Goal: Task Accomplishment & Management: Manage account settings

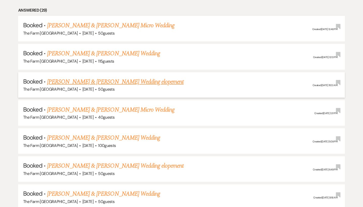
scroll to position [238, 0]
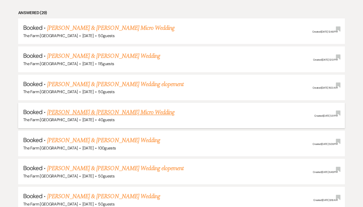
click at [127, 111] on link "[PERSON_NAME] & [PERSON_NAME] Micro Wedding" at bounding box center [111, 112] width 128 height 9
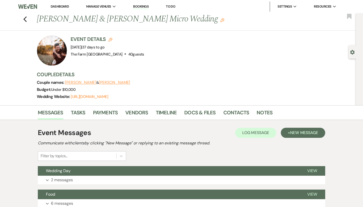
click at [29, 20] on div "Previous [PERSON_NAME] & [PERSON_NAME] Micro Wedding Edit Bookmark" at bounding box center [176, 21] width 359 height 17
click at [24, 17] on icon "Previous" at bounding box center [25, 19] width 4 height 6
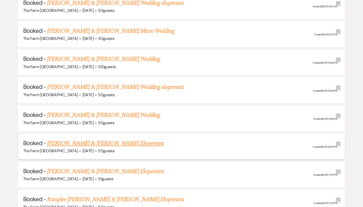
scroll to position [319, 0]
click at [110, 56] on link "[PERSON_NAME] & [PERSON_NAME] Wedding" at bounding box center [103, 58] width 113 height 9
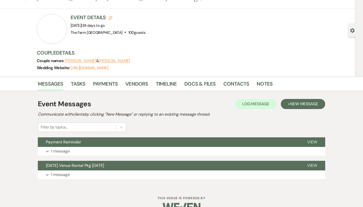
scroll to position [22, 0]
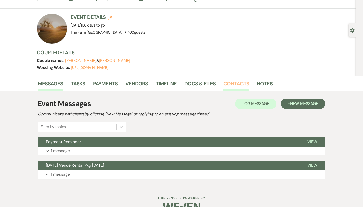
click at [240, 84] on link "Contacts" at bounding box center [236, 84] width 26 height 11
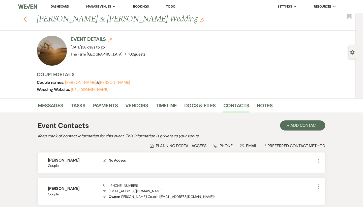
click at [26, 17] on use "button" at bounding box center [24, 19] width 3 height 6
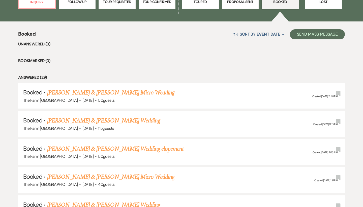
scroll to position [173, 0]
click at [143, 95] on h5 "Booked · [PERSON_NAME] & [PERSON_NAME] Micro Wedding" at bounding box center [181, 92] width 317 height 9
click at [143, 94] on link "[PERSON_NAME] & [PERSON_NAME] Micro Wedding" at bounding box center [111, 92] width 128 height 9
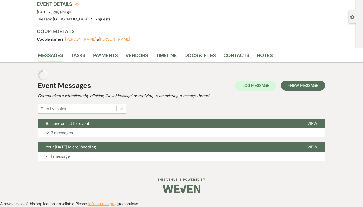
scroll to position [24, 0]
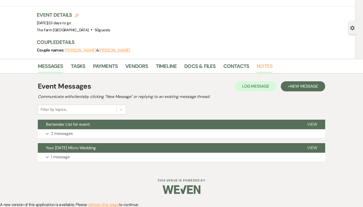
click at [260, 63] on link "Notes" at bounding box center [265, 67] width 16 height 11
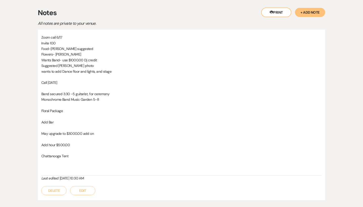
scroll to position [97, 0]
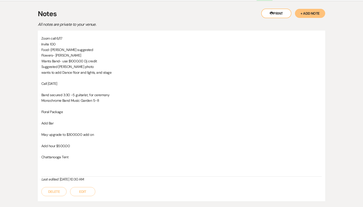
click at [82, 189] on button "Edit" at bounding box center [82, 191] width 25 height 9
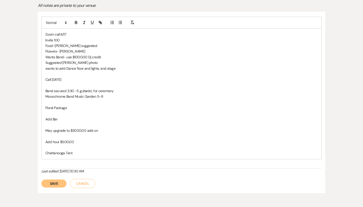
scroll to position [117, 0]
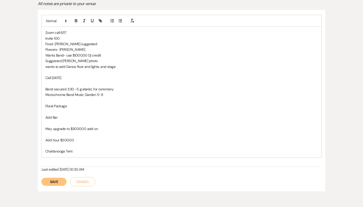
click at [83, 179] on button "Cancel" at bounding box center [82, 181] width 25 height 9
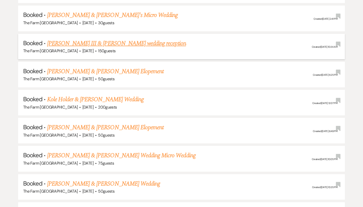
scroll to position [590, 0]
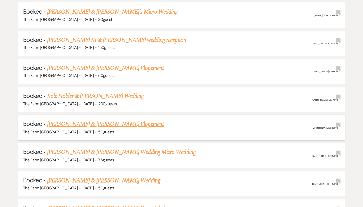
click at [119, 120] on link "[PERSON_NAME] & [PERSON_NAME] Elopement" at bounding box center [105, 124] width 117 height 9
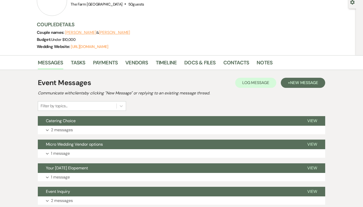
scroll to position [54, 0]
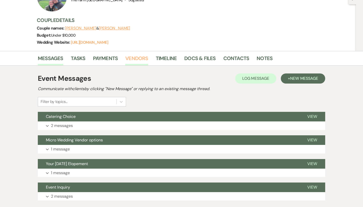
click at [141, 60] on link "Vendors" at bounding box center [136, 59] width 23 height 11
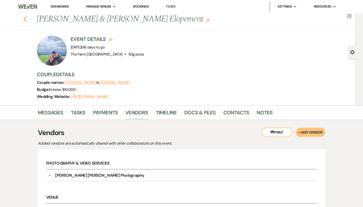
click at [27, 18] on icon "Previous" at bounding box center [25, 19] width 4 height 6
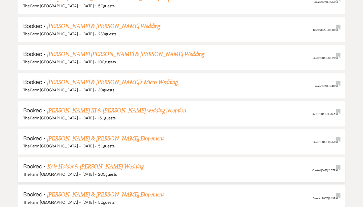
scroll to position [512, 0]
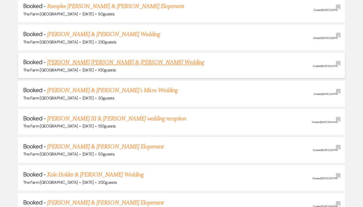
click at [119, 58] on link "[PERSON_NAME] [PERSON_NAME] & [PERSON_NAME] Wedding" at bounding box center [125, 62] width 157 height 9
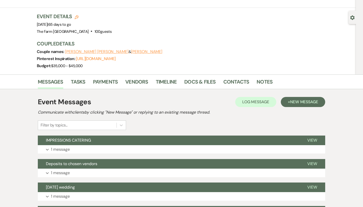
scroll to position [35, 0]
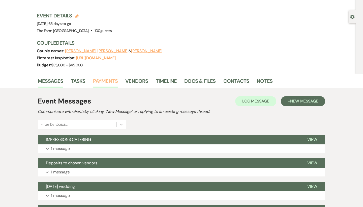
click at [114, 77] on link "Payments" at bounding box center [105, 82] width 25 height 11
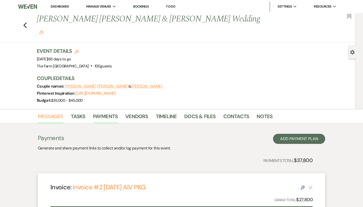
click at [39, 112] on link "Messages" at bounding box center [50, 117] width 25 height 11
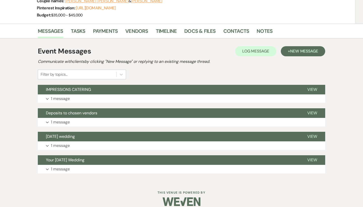
scroll to position [85, 0]
click at [63, 142] on p "1 message" at bounding box center [60, 145] width 19 height 7
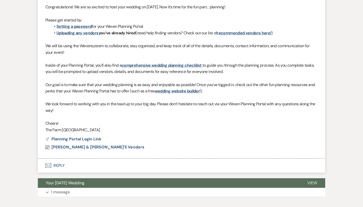
scroll to position [265, 0]
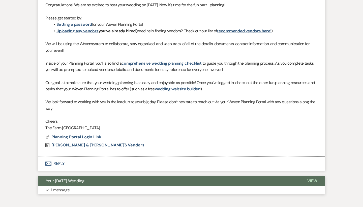
click at [59, 187] on p "1 message" at bounding box center [60, 190] width 19 height 7
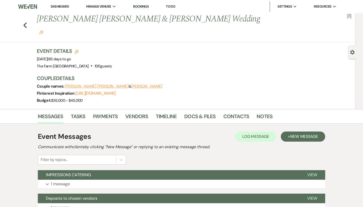
scroll to position [0, 0]
click at [204, 112] on link "Docs & Files" at bounding box center [199, 117] width 31 height 11
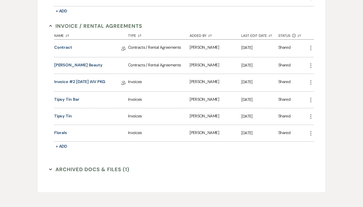
scroll to position [203, 0]
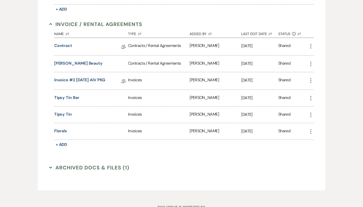
click at [77, 164] on button "Archived Docs & Files (1) Expand" at bounding box center [89, 168] width 80 height 8
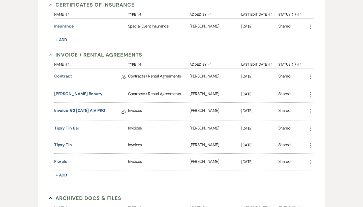
scroll to position [174, 0]
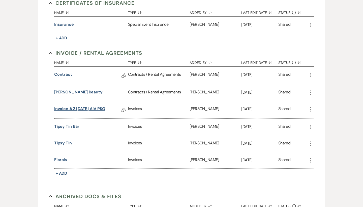
click at [95, 106] on link "Invoice #2 [DATE] AIV PKG" at bounding box center [79, 110] width 51 height 8
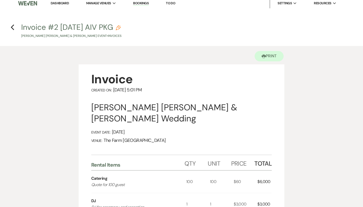
scroll to position [4, 0]
click at [14, 27] on icon "Previous" at bounding box center [13, 27] width 4 height 6
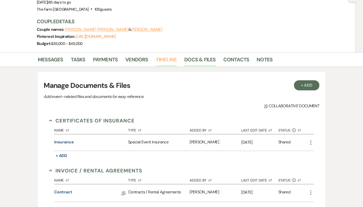
scroll to position [58, 0]
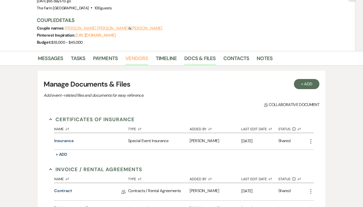
click at [133, 54] on link "Vendors" at bounding box center [136, 59] width 23 height 11
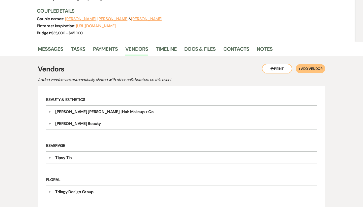
scroll to position [65, 0]
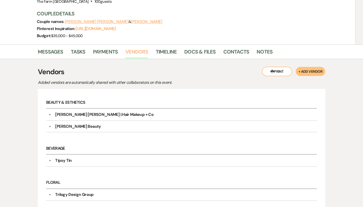
click at [140, 48] on link "Vendors" at bounding box center [136, 53] width 23 height 11
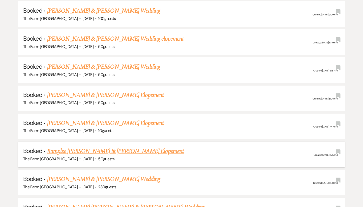
scroll to position [370, 0]
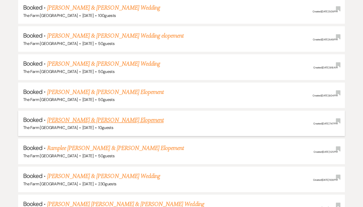
click at [109, 116] on link "[PERSON_NAME] & [PERSON_NAME] Elopement" at bounding box center [105, 119] width 117 height 9
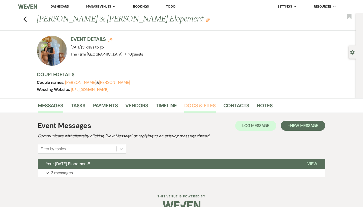
click at [190, 105] on link "Docs & Files" at bounding box center [199, 106] width 31 height 11
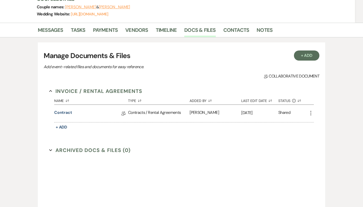
scroll to position [77, 0]
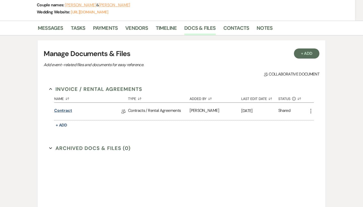
click at [62, 114] on link "Contract" at bounding box center [63, 111] width 18 height 8
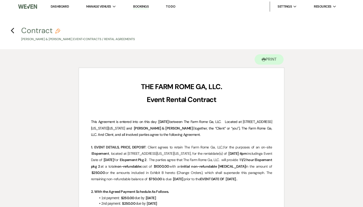
scroll to position [77, 0]
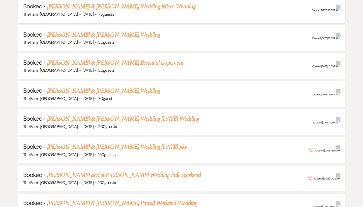
scroll to position [737, 0]
